Goal: Navigation & Orientation: Find specific page/section

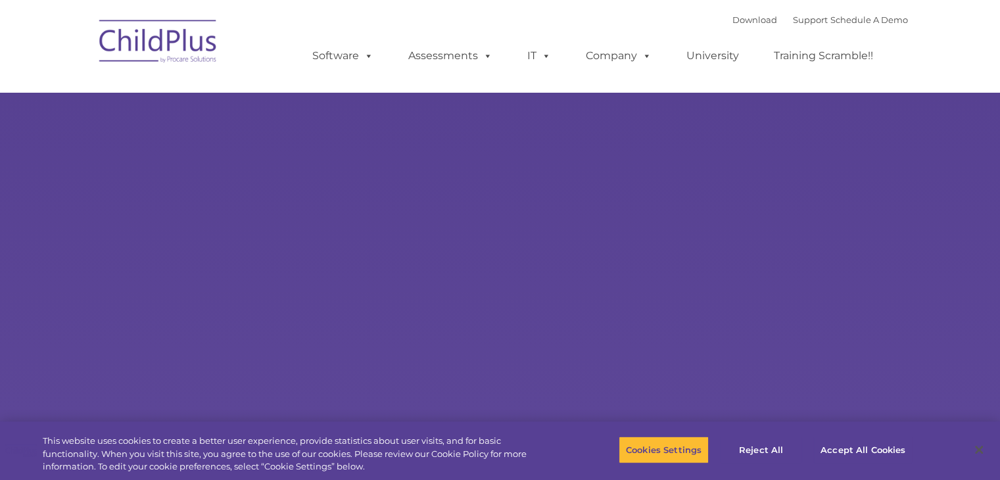
select select "MEDIUM"
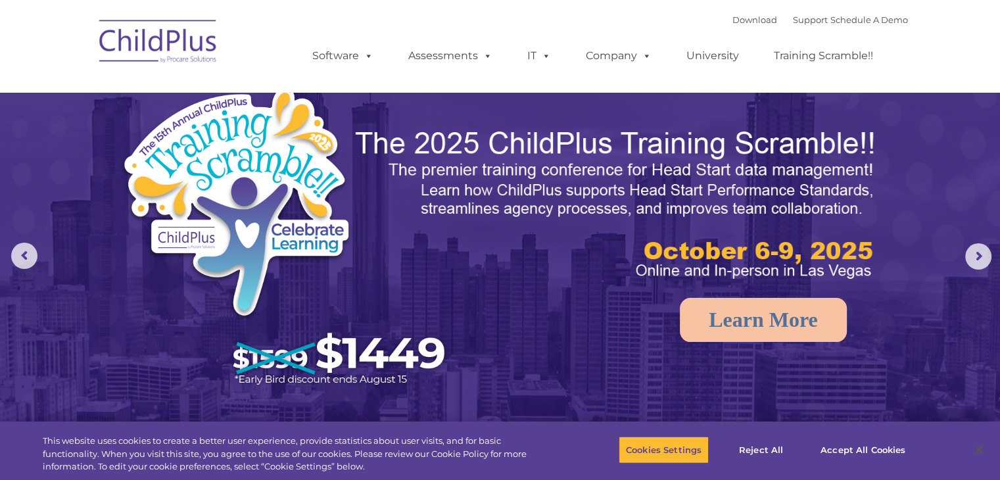
click at [188, 59] on img at bounding box center [159, 44] width 132 height 66
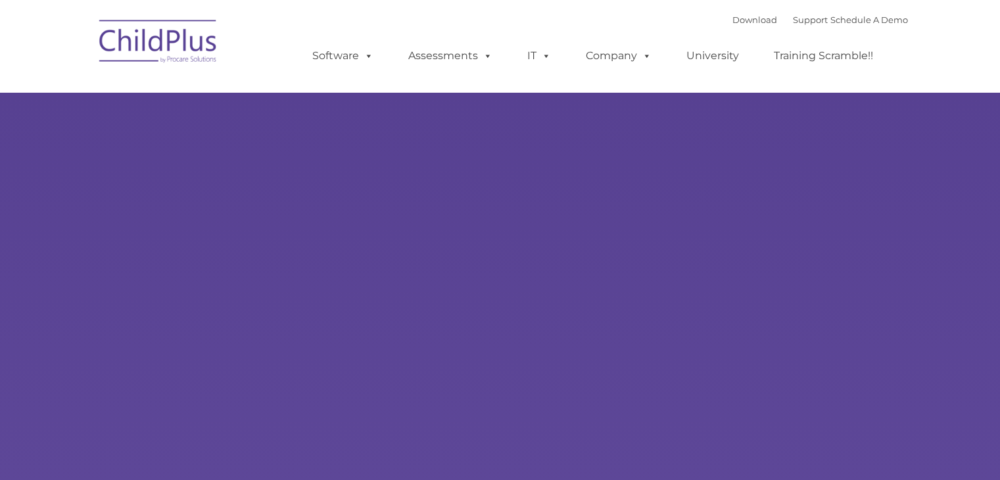
select select "MEDIUM"
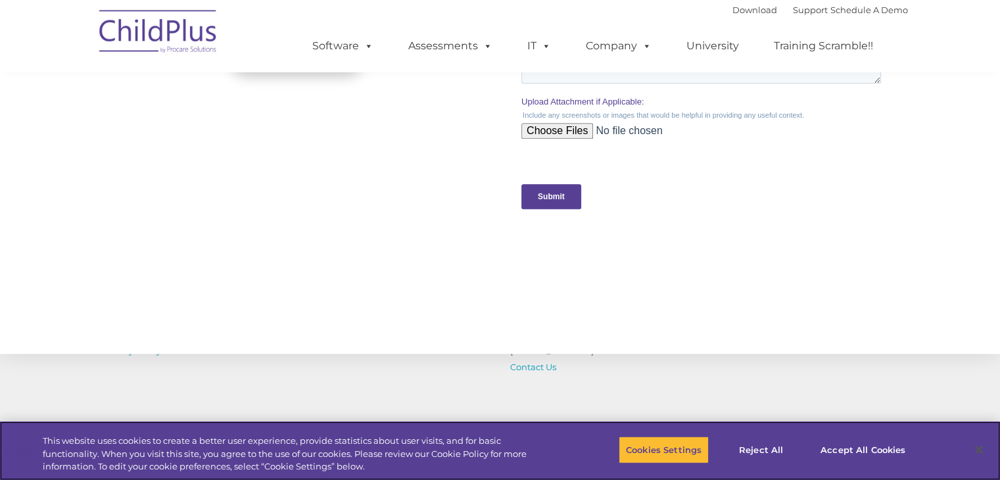
scroll to position [1302, 0]
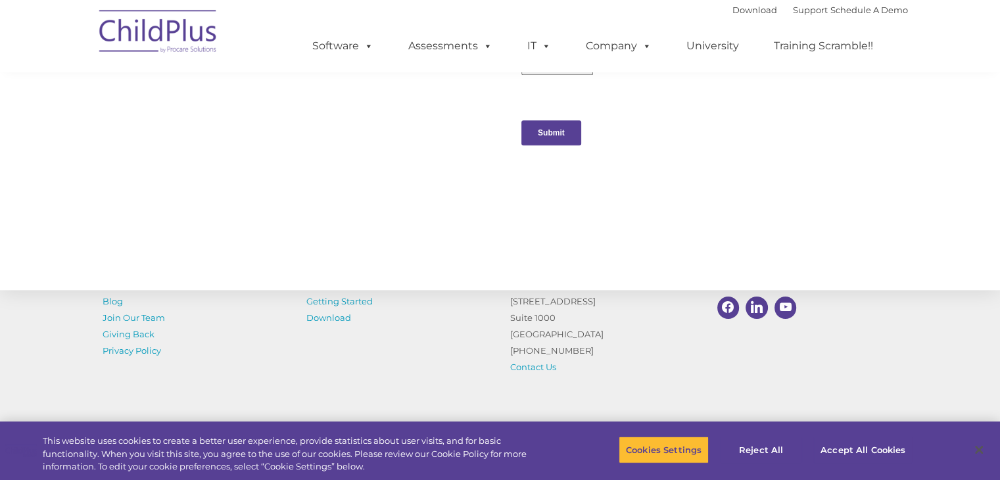
click at [625, 387] on div "Resources Blog Join Our Team Giving Back Privacy Policy Switch to ChildPlus Get…" at bounding box center [500, 313] width 1000 height 229
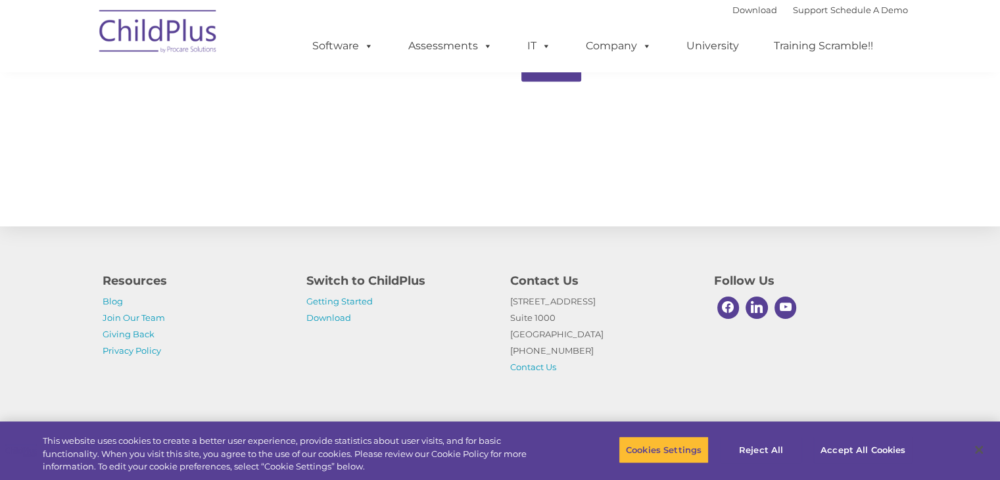
scroll to position [1457, 0]
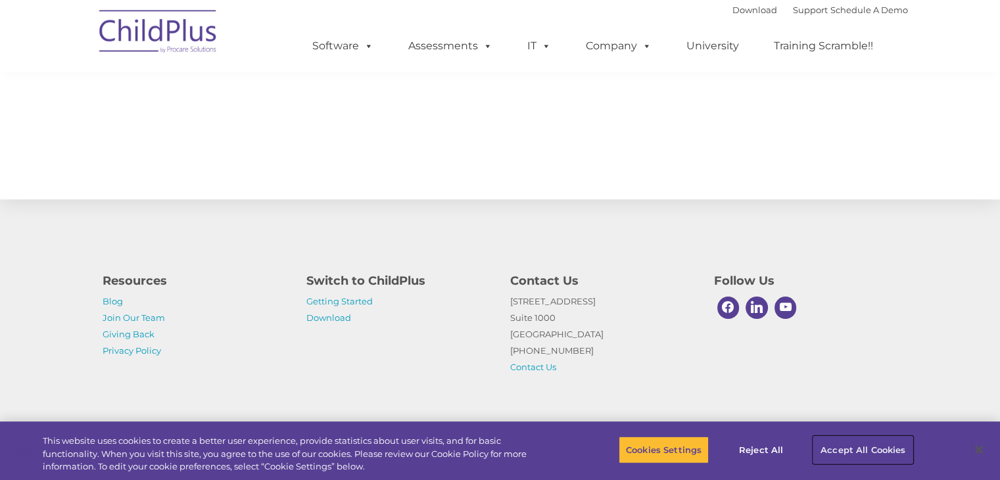
click at [846, 445] on button "Accept All Cookies" at bounding box center [863, 450] width 99 height 28
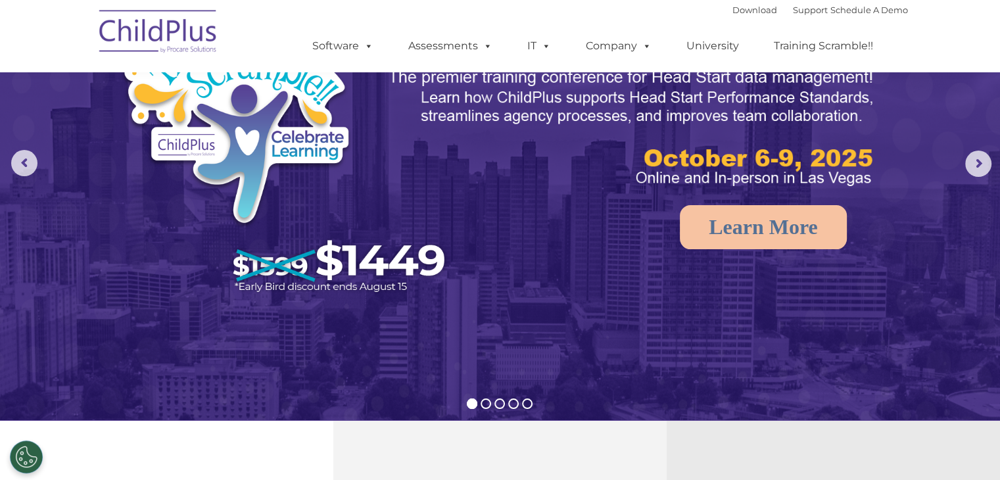
scroll to position [0, 0]
